Goal: Check status: Check status

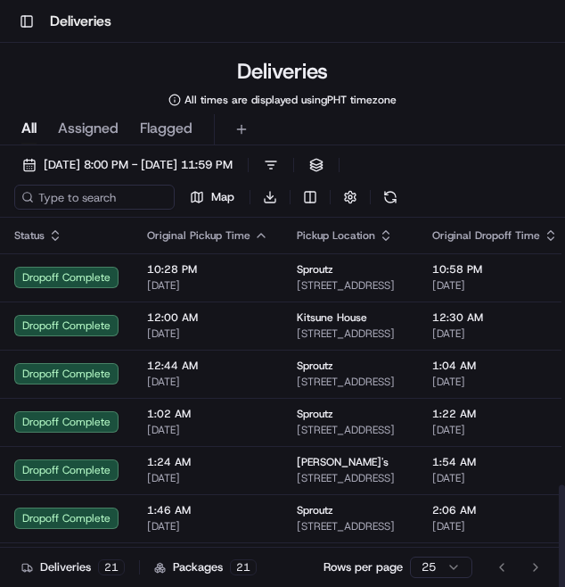
scroll to position [581, 0]
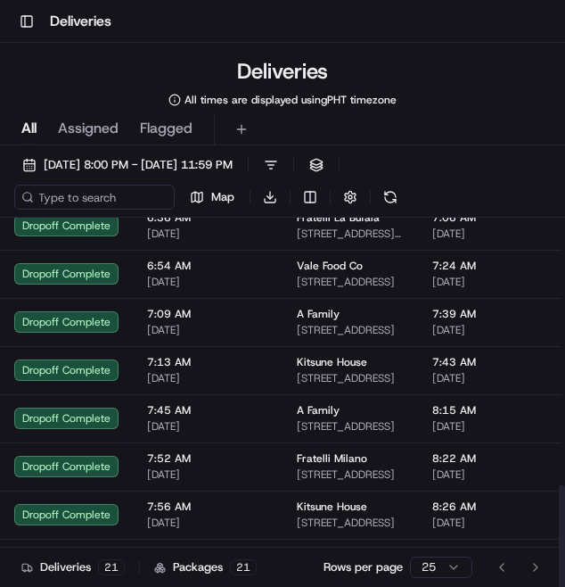
click at [80, 171] on span "[DATE] 8:00 PM - [DATE] 11:59 PM" at bounding box center [138, 165] width 189 height 16
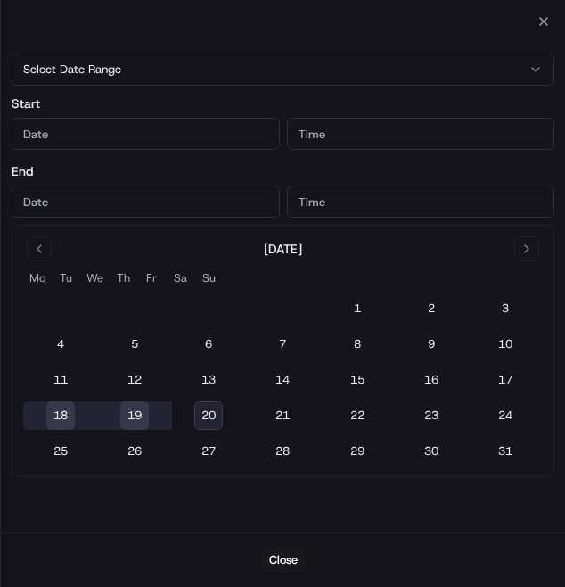
type input "[DATE]"
type input "8:00 PM"
type input "[DATE]"
type input "11:59 PM"
click at [139, 419] on button "19" at bounding box center [134, 415] width 29 height 29
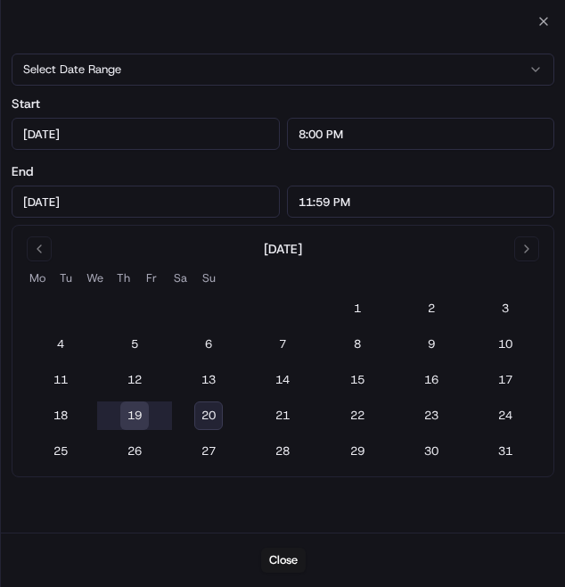
type input "[DATE]"
type input "12:00 AM"
click at [212, 406] on button "20" at bounding box center [208, 415] width 29 height 29
type input "[DATE]"
click at [274, 569] on button "Close" at bounding box center [283, 559] width 45 height 25
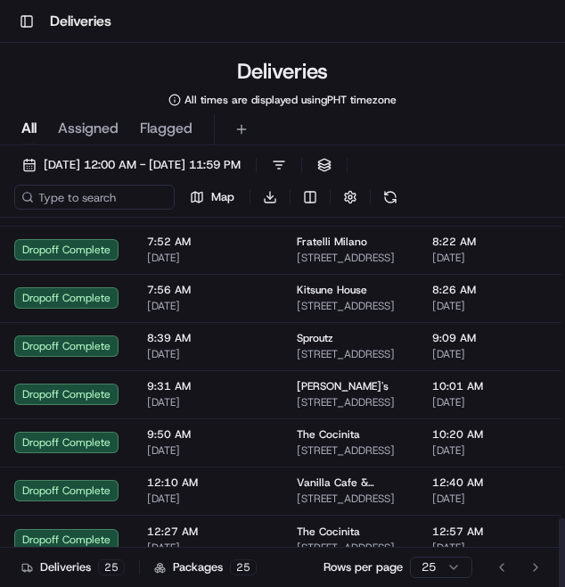
scroll to position [766, 0]
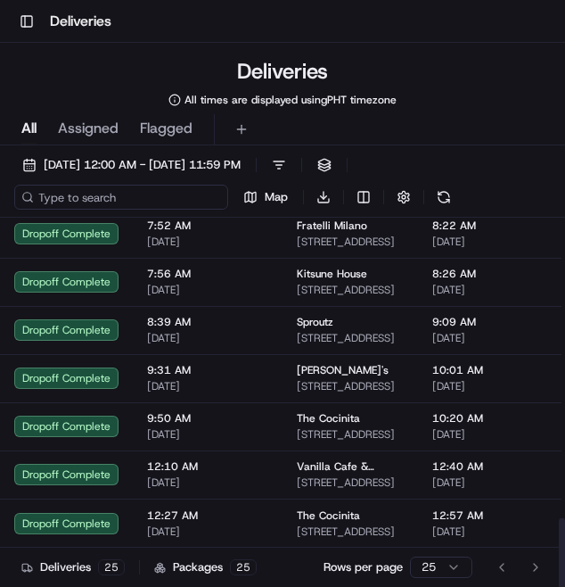
click at [135, 191] on input at bounding box center [121, 197] width 214 height 25
click at [112, 168] on span "[DATE] 12:00 AM - [DATE] 11:59 PM" at bounding box center [142, 165] width 197 height 16
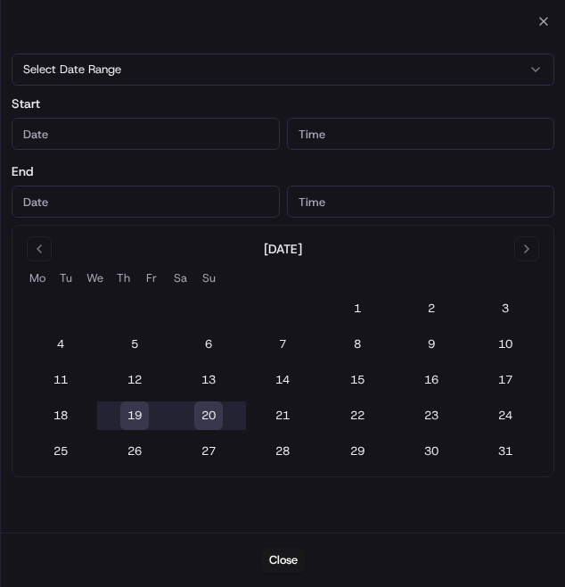
type input "[DATE]"
type input "12:00 AM"
type input "[DATE]"
type input "11:59 PM"
click at [53, 419] on button "18" at bounding box center [60, 415] width 29 height 29
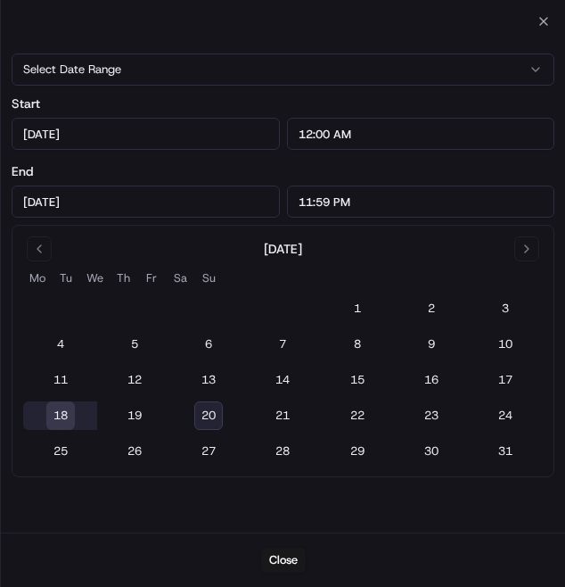
type input "[DATE]"
click at [138, 422] on button "19" at bounding box center [134, 415] width 29 height 29
type input "[DATE]"
click at [147, 426] on button "19" at bounding box center [134, 415] width 29 height 29
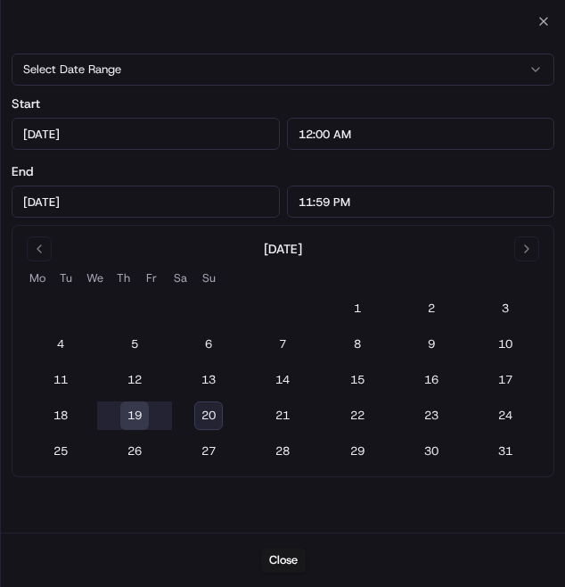
type input "[DATE]"
click at [198, 423] on button "20" at bounding box center [208, 415] width 29 height 29
type input "[DATE]"
click at [288, 563] on button "Close" at bounding box center [283, 559] width 45 height 25
click at [262, 577] on div "Deliveries 25 Packages 25 Rows per page 25 Page 1 of 1 Go to first page Go to p…" at bounding box center [282, 566] width 565 height 40
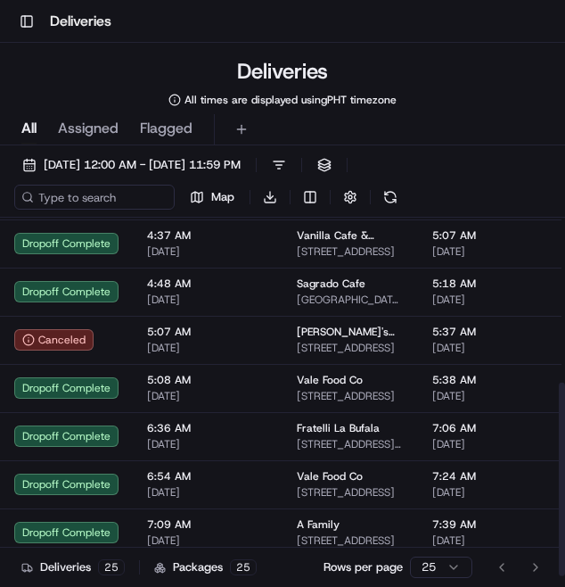
scroll to position [766, 0]
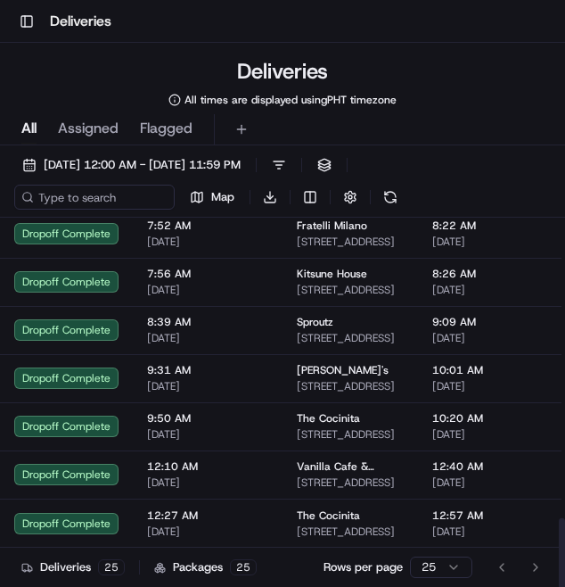
click at [534, 561] on div "Go to first page Go to previous page Go to next page Go to last page" at bounding box center [519, 566] width 64 height 25
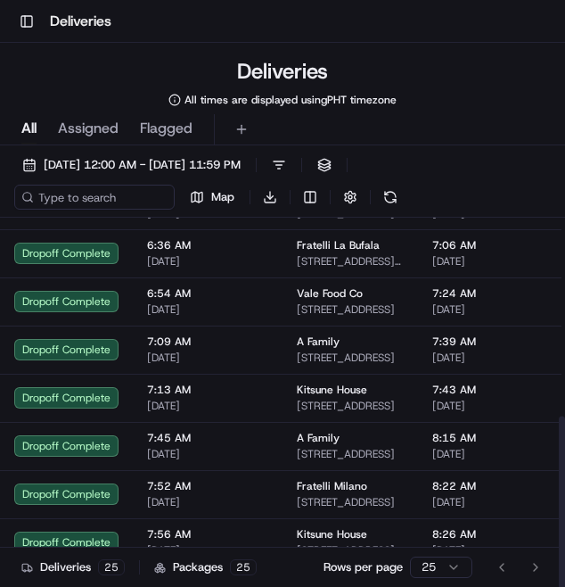
scroll to position [0, 0]
